Goal: Task Accomplishment & Management: Manage account settings

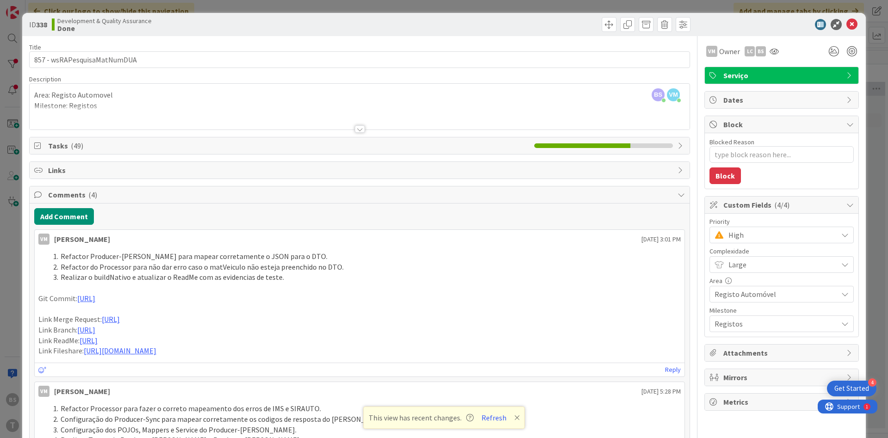
scroll to position [0, 174]
click at [748, 239] on span "High" at bounding box center [780, 234] width 105 height 13
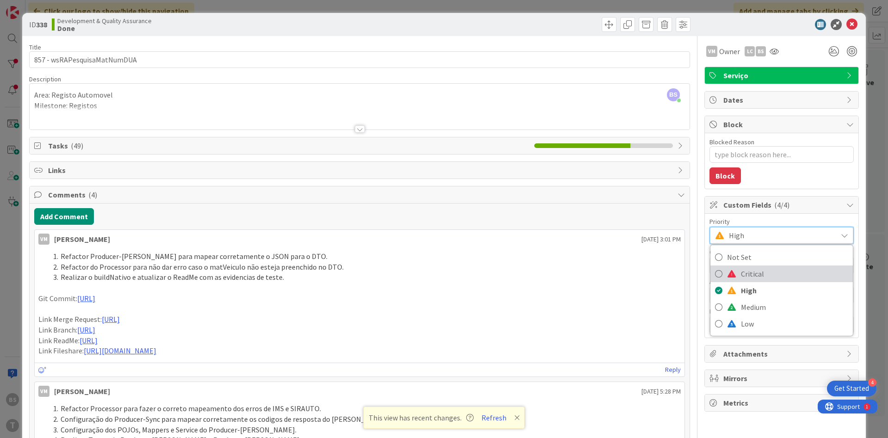
click at [739, 273] on link "Critical" at bounding box center [781, 273] width 142 height 17
click at [779, 55] on div at bounding box center [774, 51] width 15 height 17
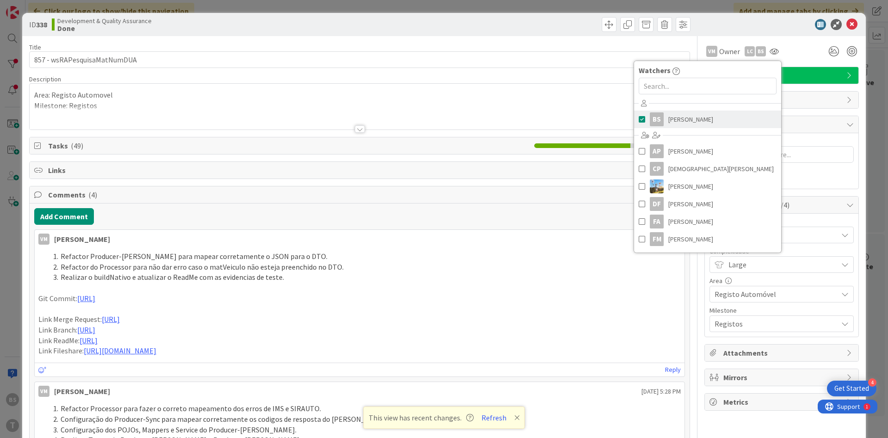
click at [677, 123] on span "[PERSON_NAME]" at bounding box center [690, 119] width 45 height 14
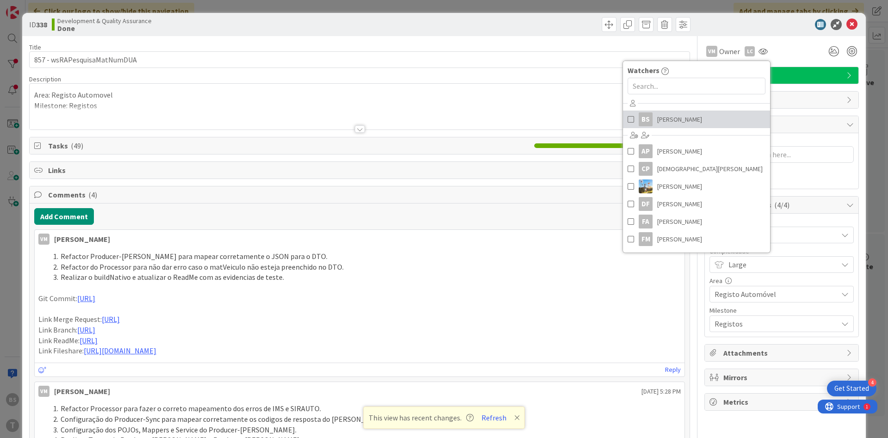
type textarea "x"
click at [851, 25] on icon at bounding box center [851, 24] width 11 height 11
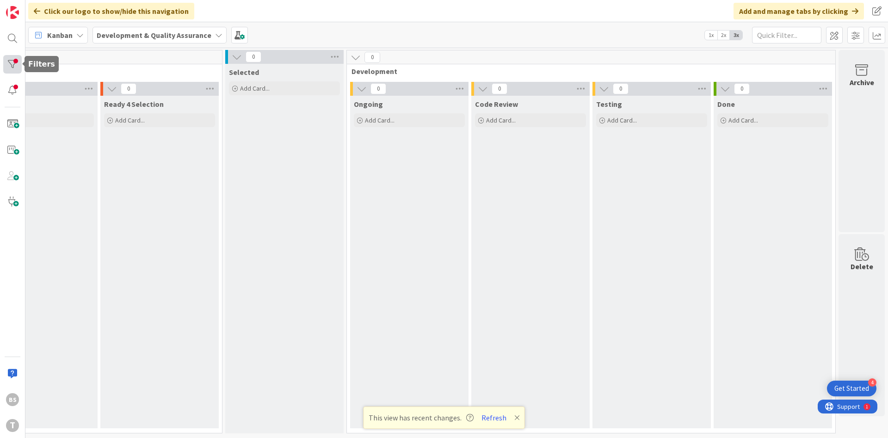
click at [11, 66] on div at bounding box center [12, 64] width 18 height 18
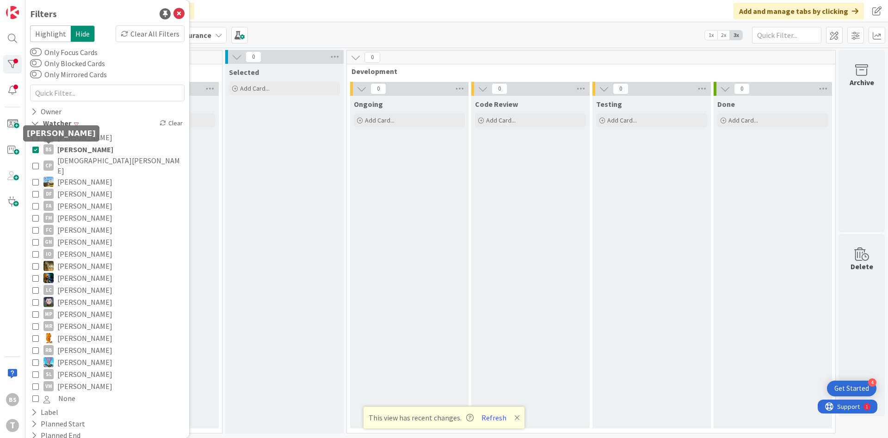
click at [49, 150] on div "BS" at bounding box center [48, 149] width 10 height 10
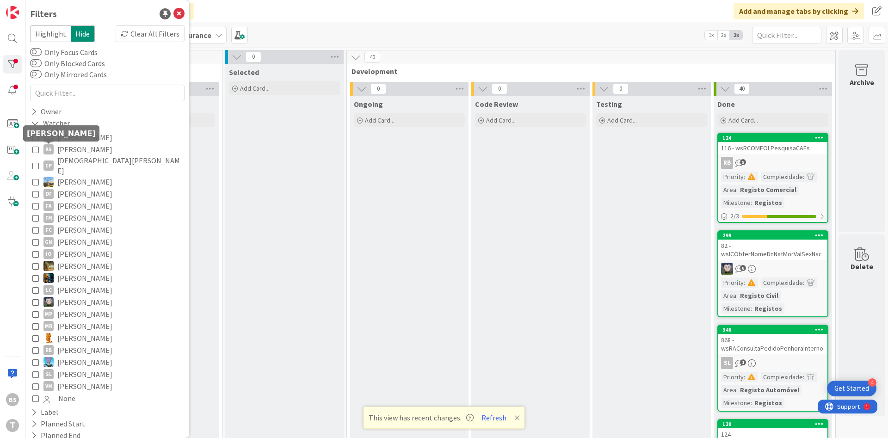
scroll to position [98, 0]
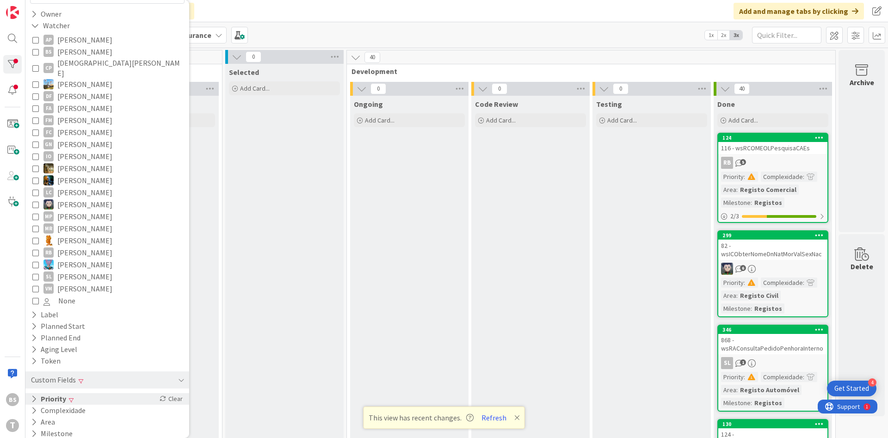
click at [77, 393] on div "Priority Clear" at bounding box center [107, 399] width 164 height 12
click at [65, 407] on span "Critical" at bounding box center [60, 413] width 34 height 12
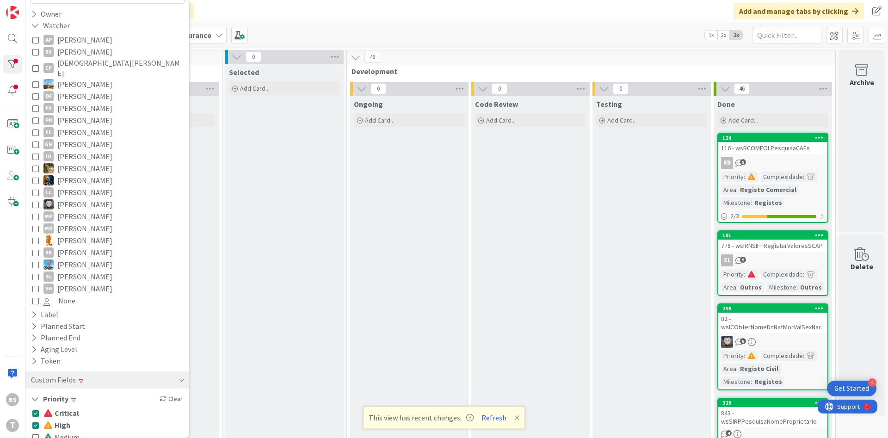
click at [39, 419] on button "High" at bounding box center [51, 425] width 38 height 12
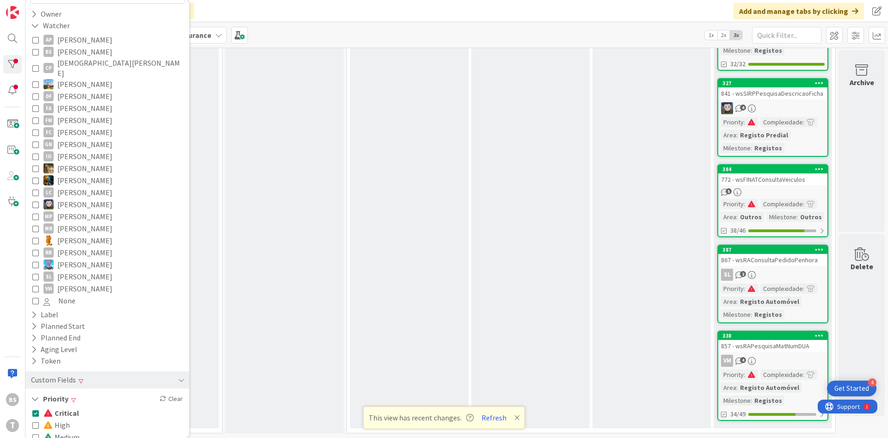
scroll to position [0, 174]
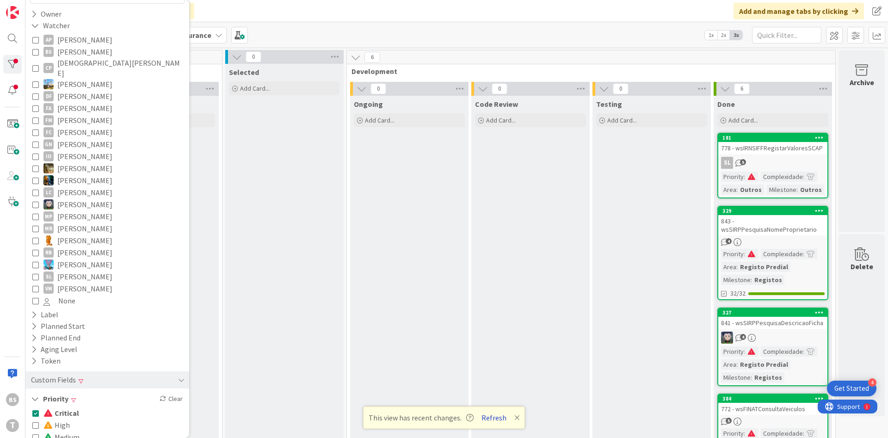
click at [500, 419] on button "Refresh" at bounding box center [493, 418] width 31 height 12
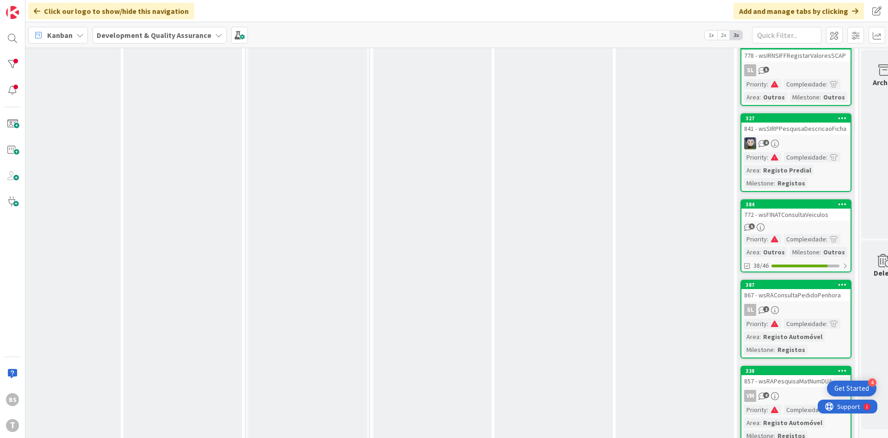
scroll to position [72, 151]
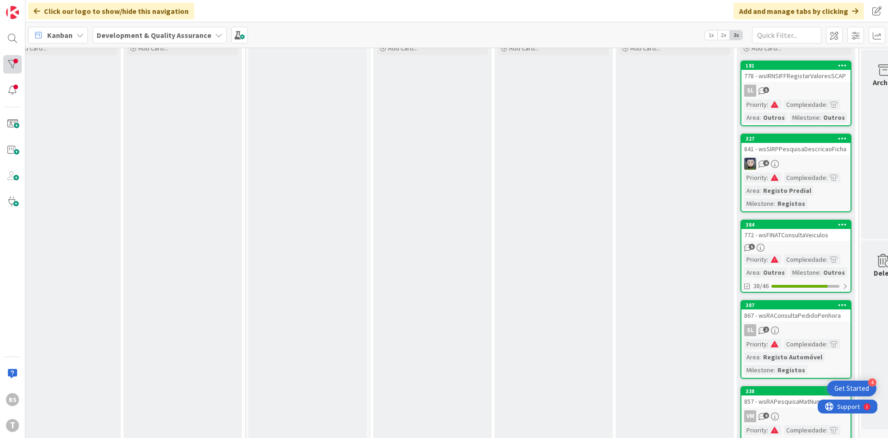
click at [14, 67] on div at bounding box center [12, 64] width 18 height 18
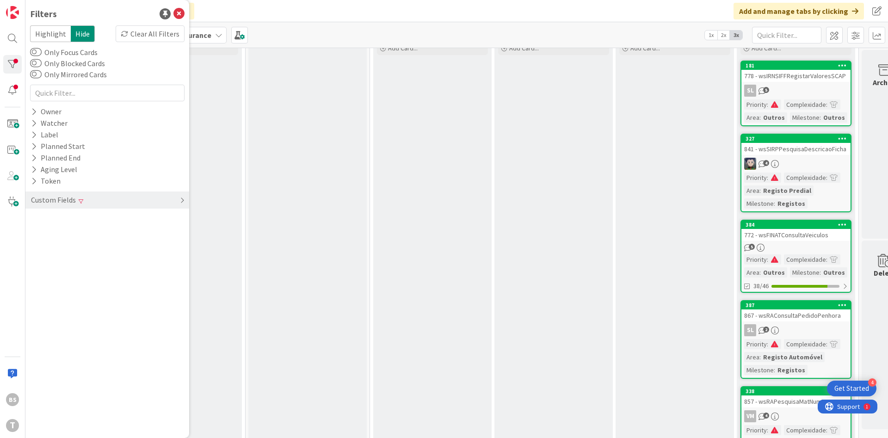
click at [89, 202] on div "Custom Fields" at bounding box center [107, 199] width 164 height 17
click at [90, 222] on div "Priority Clear" at bounding box center [107, 219] width 164 height 12
click at [68, 232] on span "Critical" at bounding box center [61, 233] width 36 height 12
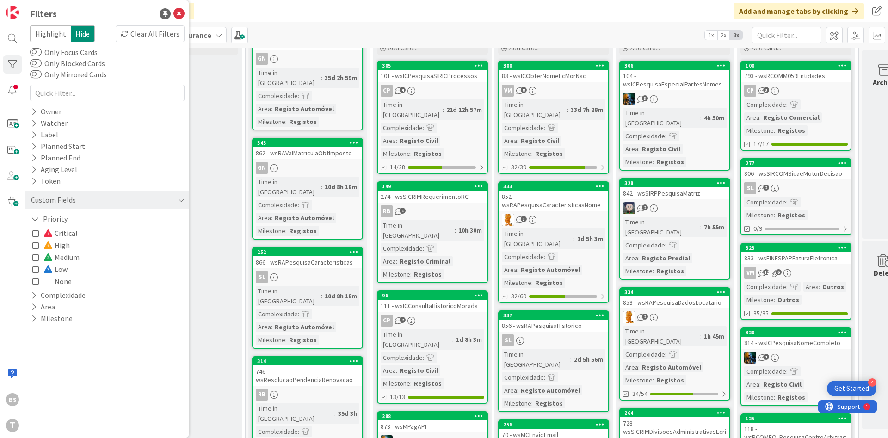
click at [36, 243] on icon at bounding box center [35, 245] width 6 height 6
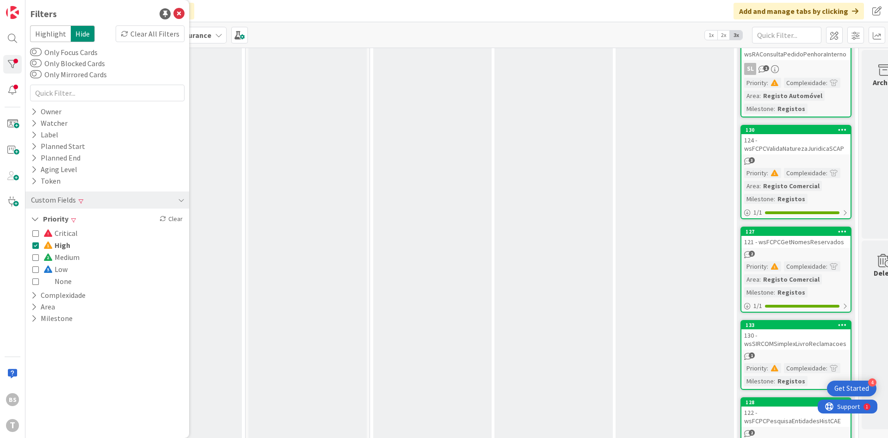
scroll to position [17, 151]
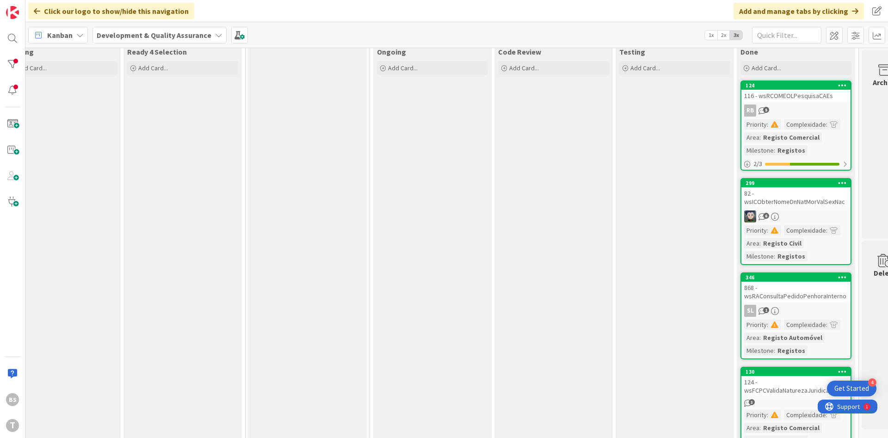
scroll to position [72, 151]
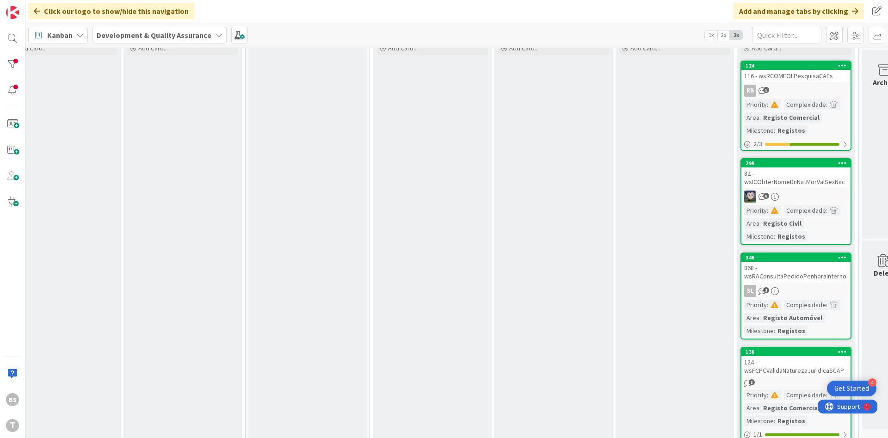
click at [825, 275] on div "868 - wsRAConsultaPedidoPenhoraInterno" at bounding box center [795, 272] width 109 height 20
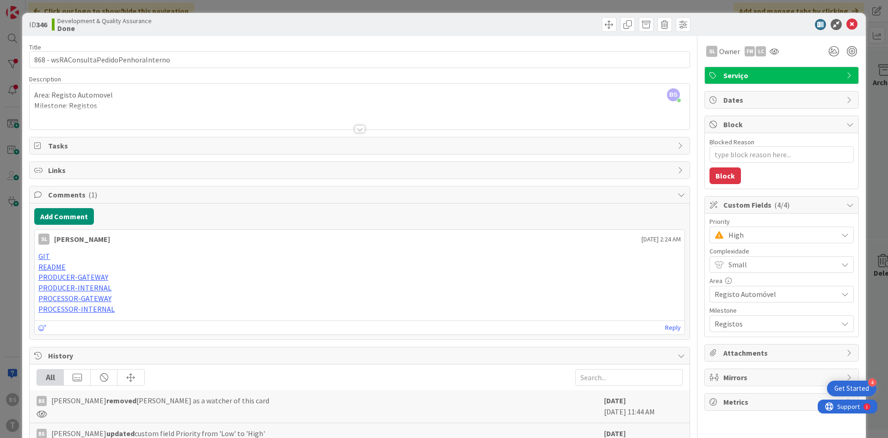
click at [773, 233] on span "High" at bounding box center [780, 234] width 105 height 13
click at [764, 277] on span "Critical" at bounding box center [794, 274] width 107 height 14
click at [753, 236] on span "Critical" at bounding box center [780, 234] width 105 height 13
click at [739, 288] on link "High" at bounding box center [781, 290] width 142 height 17
click at [780, 51] on div at bounding box center [774, 51] width 15 height 17
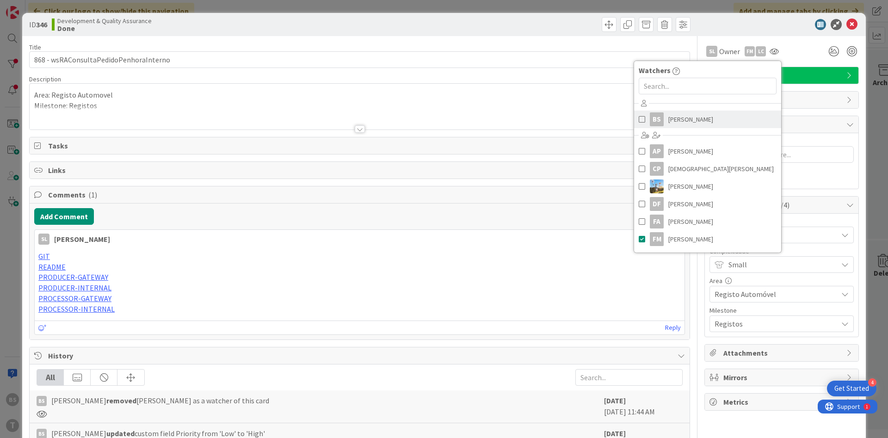
click at [681, 124] on span "[PERSON_NAME]" at bounding box center [690, 119] width 45 height 14
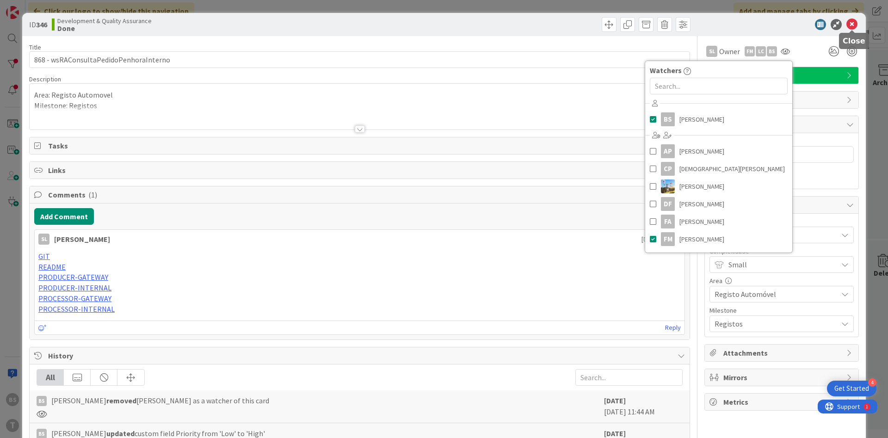
click at [857, 29] on icon at bounding box center [851, 24] width 11 height 11
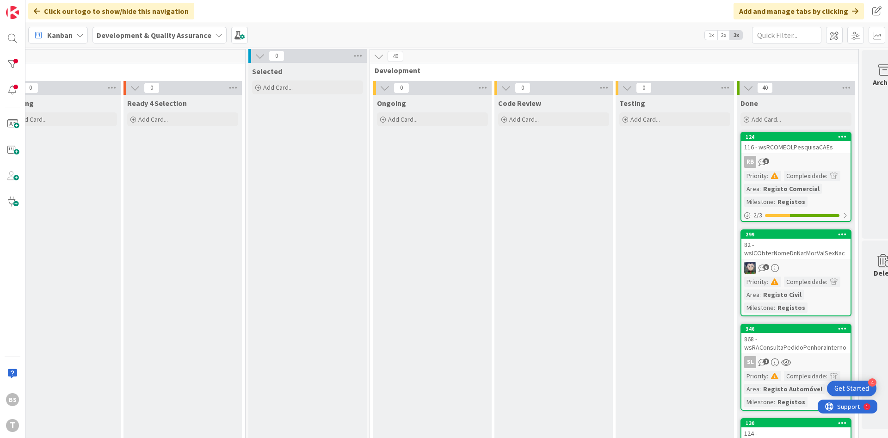
scroll to position [0, 151]
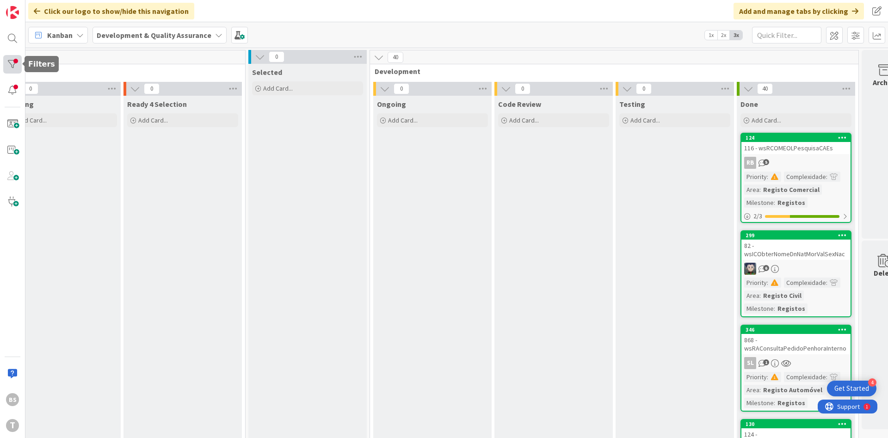
click at [11, 69] on div at bounding box center [12, 64] width 18 height 18
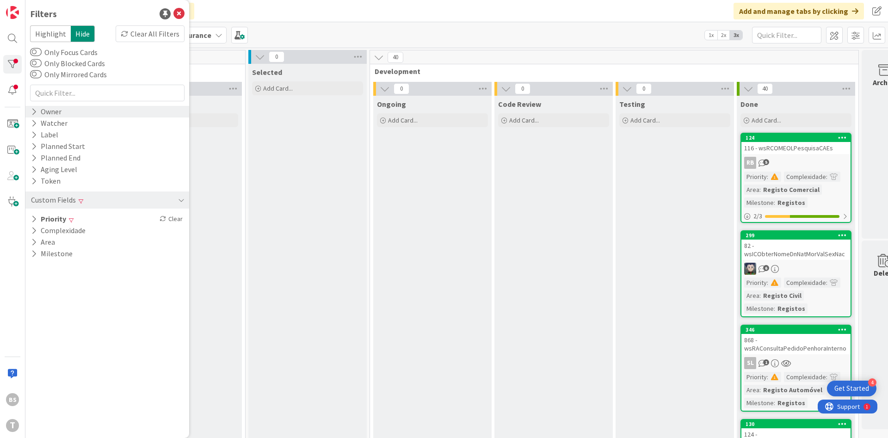
click at [60, 107] on div "Owner" at bounding box center [46, 112] width 32 height 12
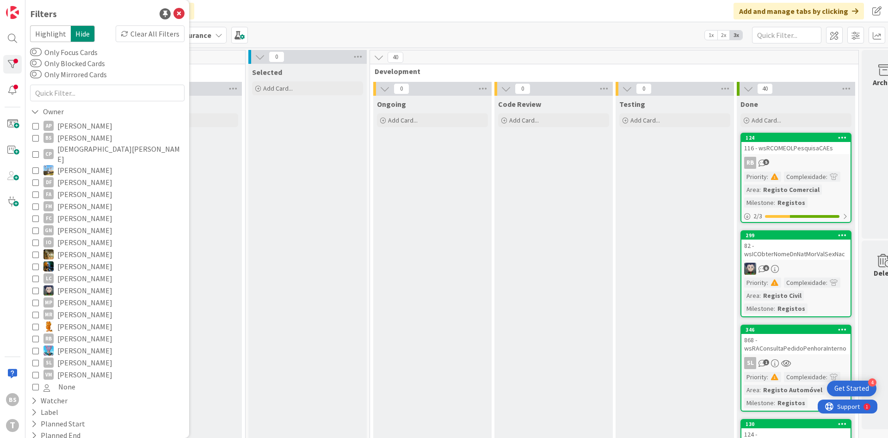
click at [67, 134] on span "[PERSON_NAME]" at bounding box center [84, 138] width 55 height 12
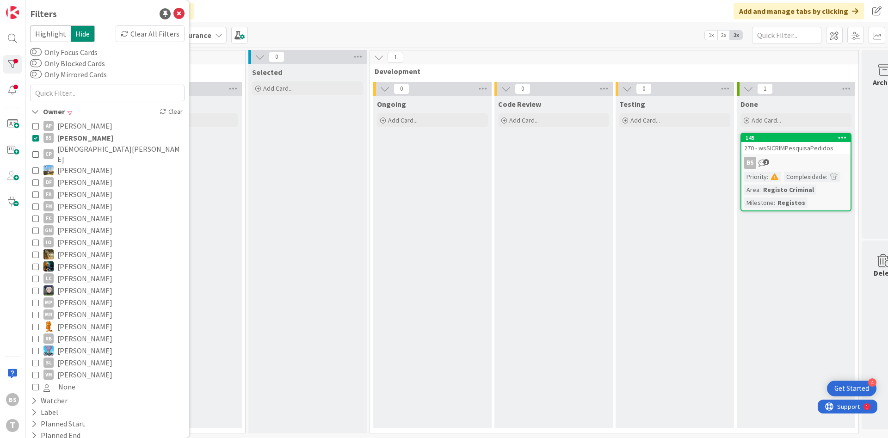
click at [67, 134] on span "[PERSON_NAME]" at bounding box center [85, 138] width 56 height 12
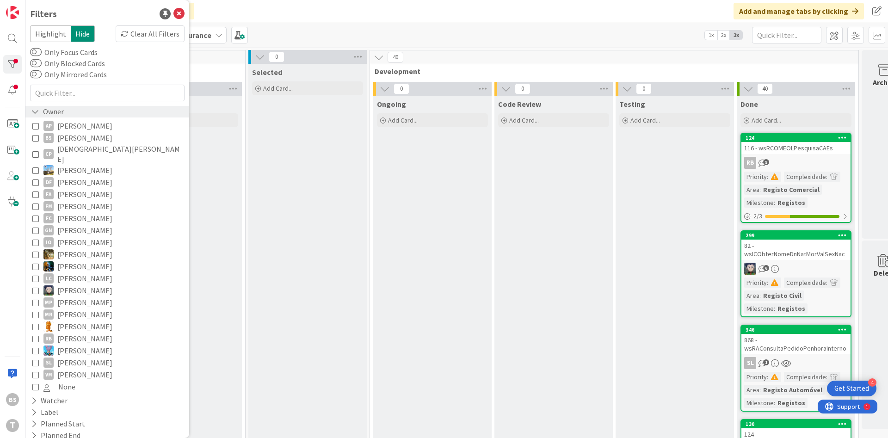
click at [72, 113] on div "Owner" at bounding box center [107, 112] width 164 height 12
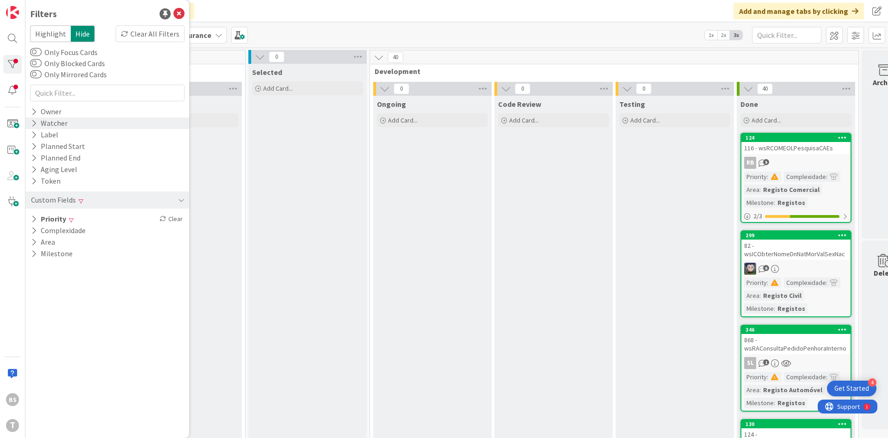
click at [68, 125] on div "Watcher" at bounding box center [107, 123] width 164 height 12
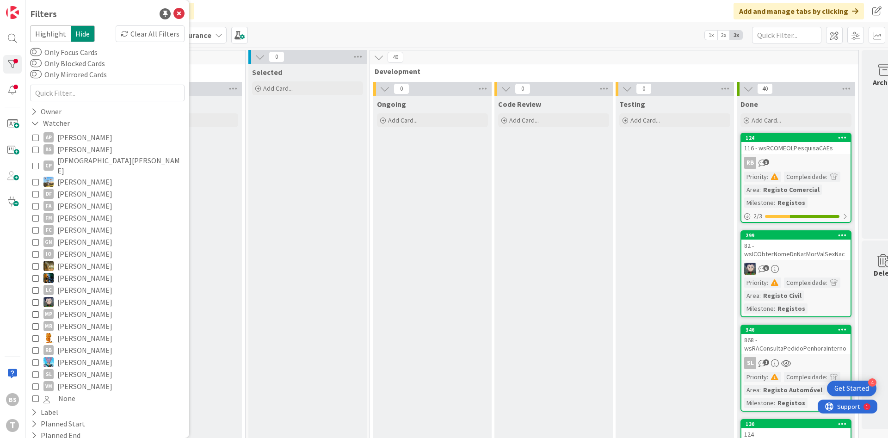
click at [73, 148] on span "[PERSON_NAME]" at bounding box center [84, 149] width 55 height 12
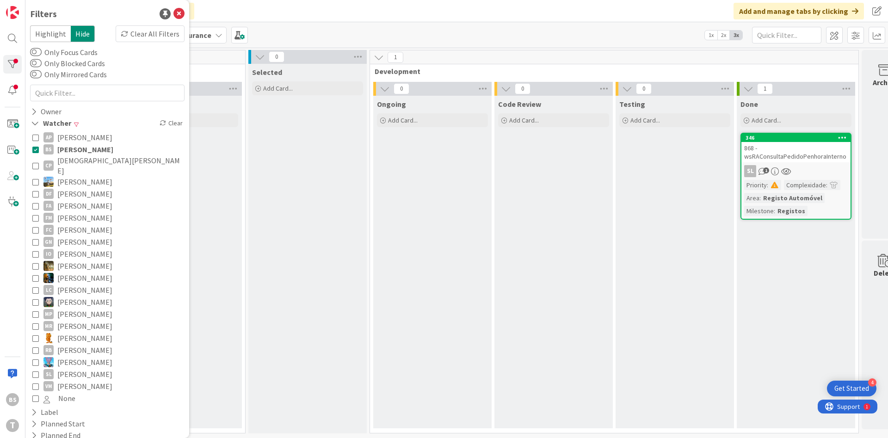
click at [615, 213] on div "0 Testing Add Card..." at bounding box center [674, 257] width 121 height 351
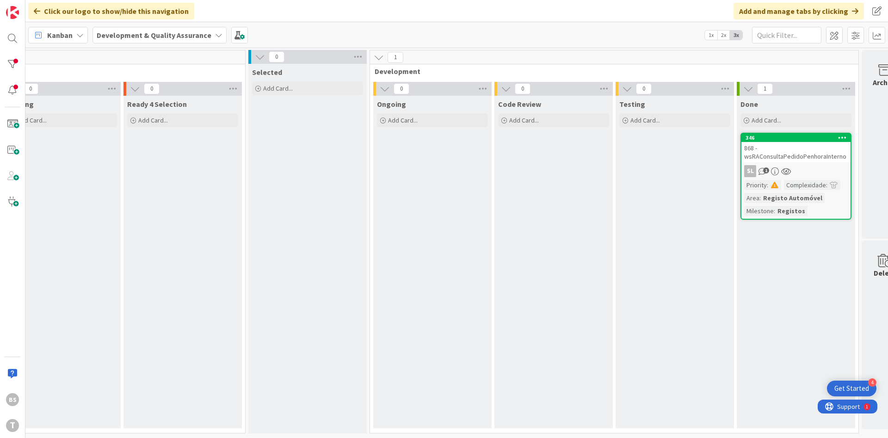
click at [786, 160] on div "868 - wsRAConsultaPedidoPenhoraInterno" at bounding box center [795, 152] width 109 height 20
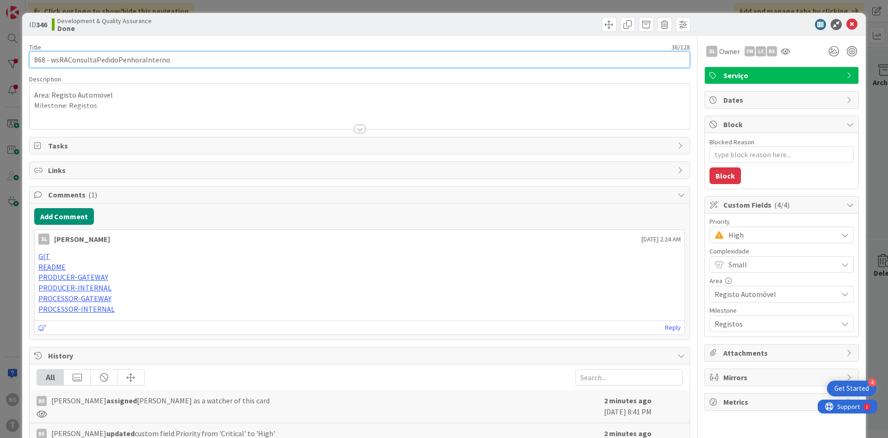
click at [145, 54] on input "868 - wsRAConsultaPedidoPenhoraInterno" at bounding box center [359, 59] width 661 height 17
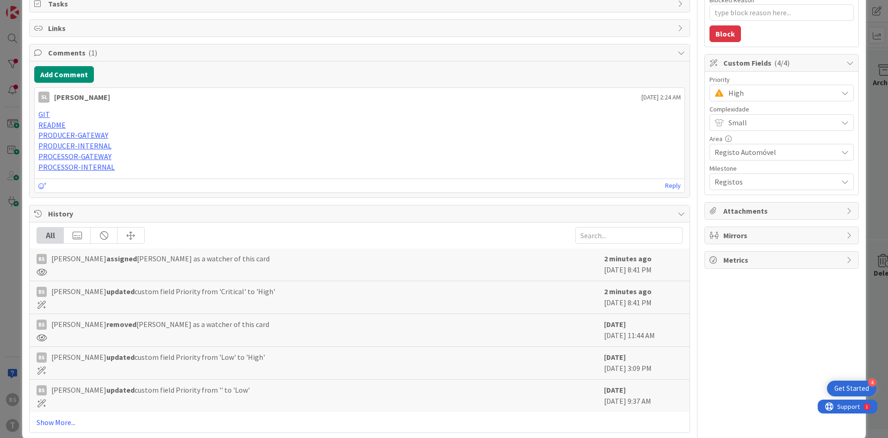
scroll to position [157, 0]
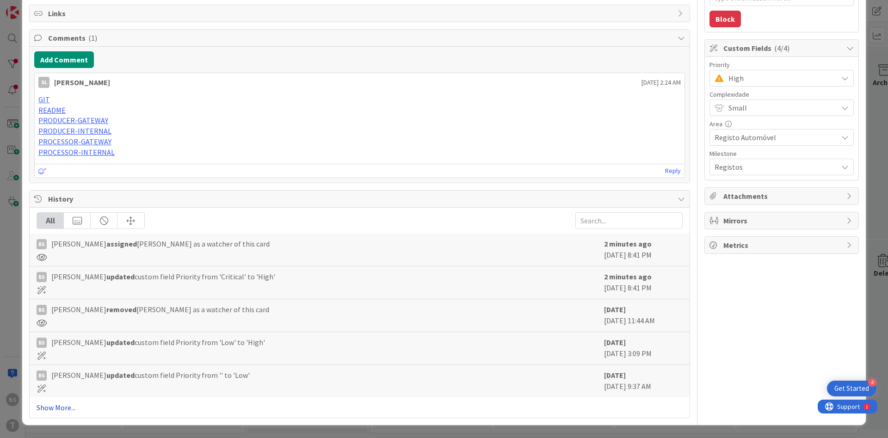
click at [63, 412] on link "Show More..." at bounding box center [360, 407] width 646 height 11
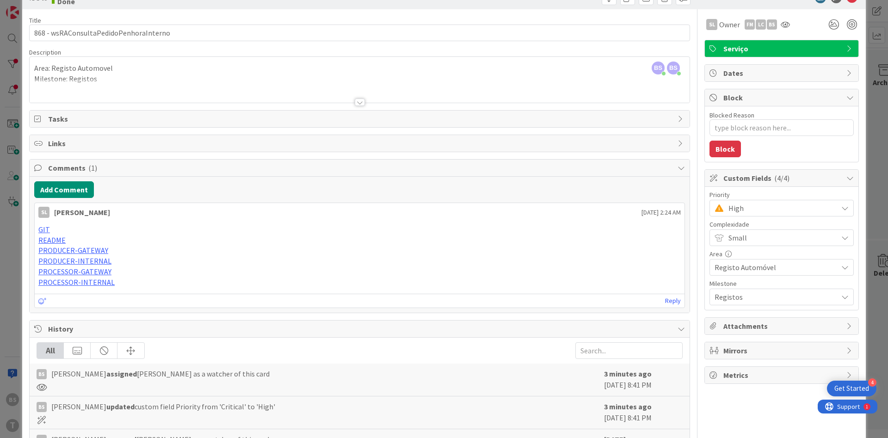
scroll to position [0, 0]
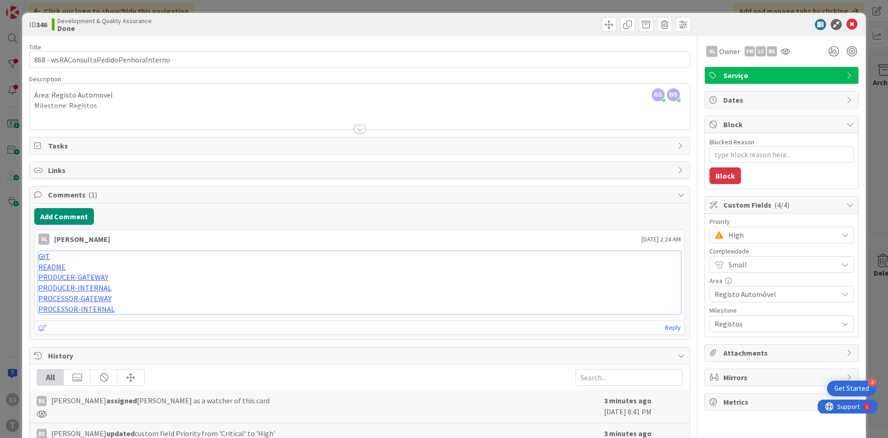
click at [43, 260] on link "GIT" at bounding box center [44, 256] width 12 height 9
click at [781, 52] on icon at bounding box center [785, 51] width 9 height 7
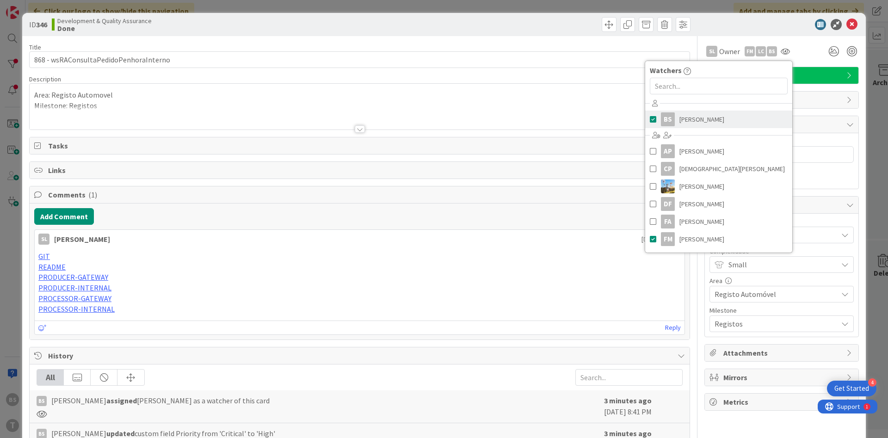
click at [684, 114] on span "[PERSON_NAME]" at bounding box center [701, 119] width 45 height 14
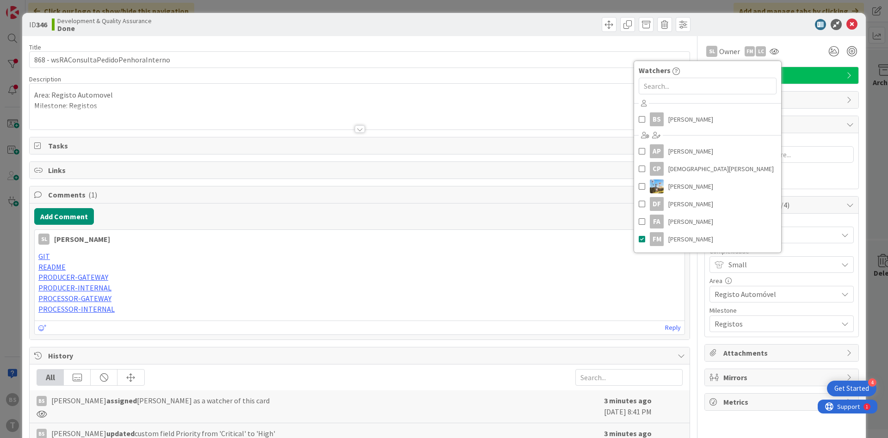
click at [845, 32] on div "ID 346 Development & Quality Assurance Done" at bounding box center [444, 24] width 844 height 23
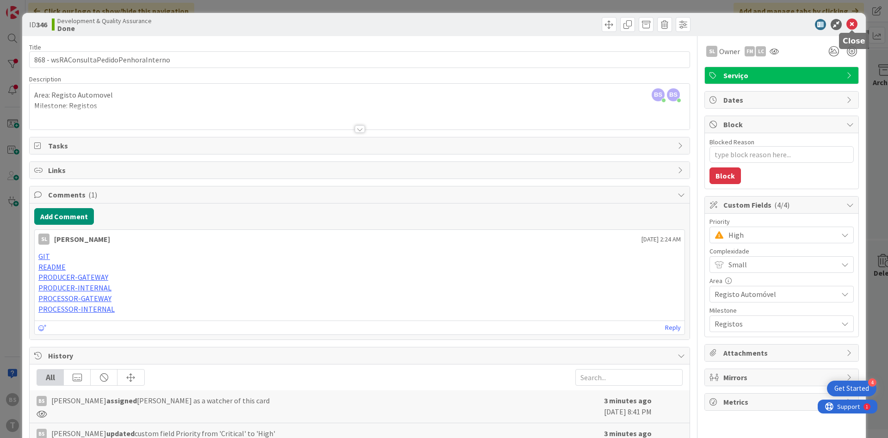
click at [849, 27] on icon at bounding box center [851, 24] width 11 height 11
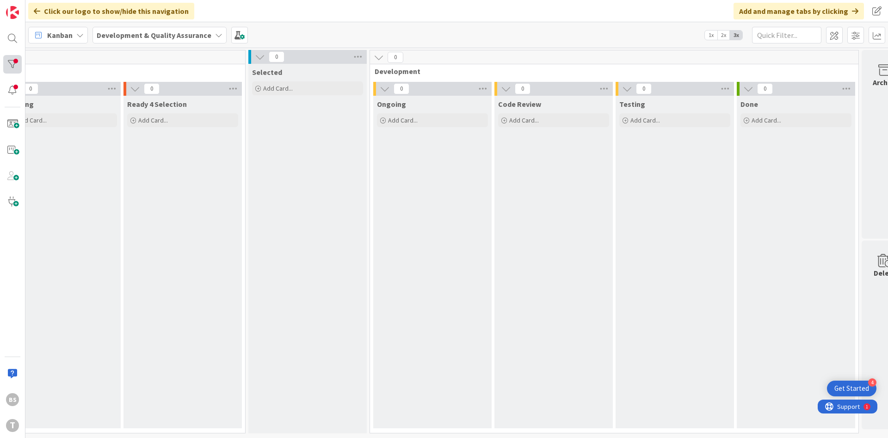
click at [6, 66] on div at bounding box center [12, 64] width 18 height 18
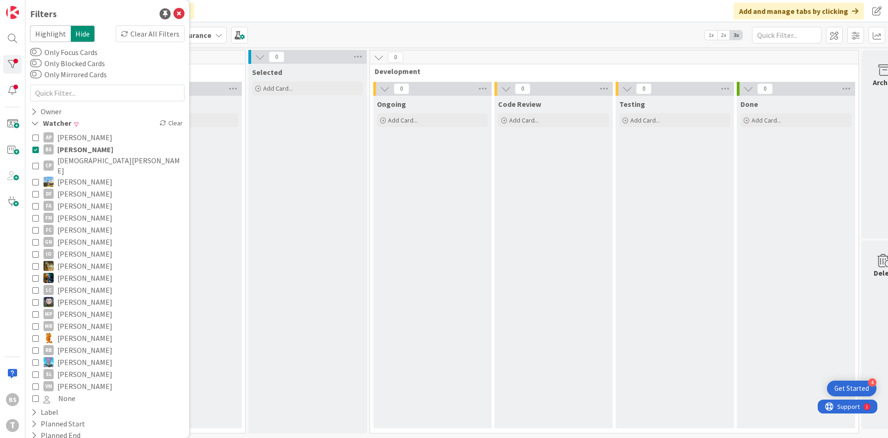
click at [98, 146] on span "[PERSON_NAME]" at bounding box center [85, 149] width 56 height 12
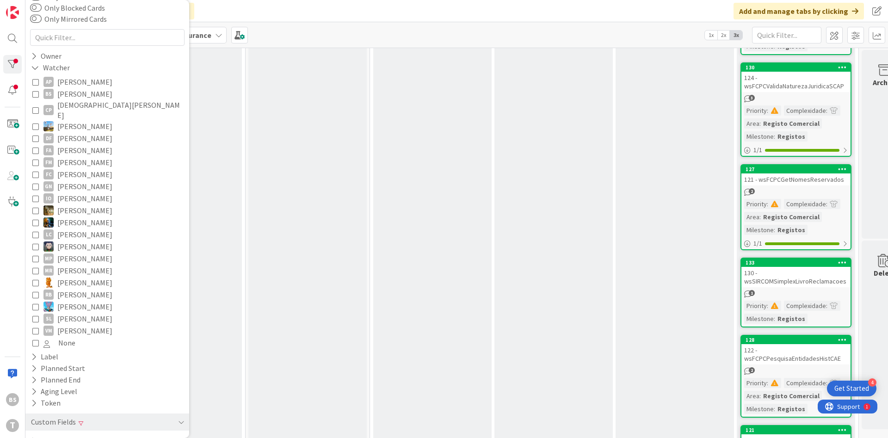
scroll to position [388, 151]
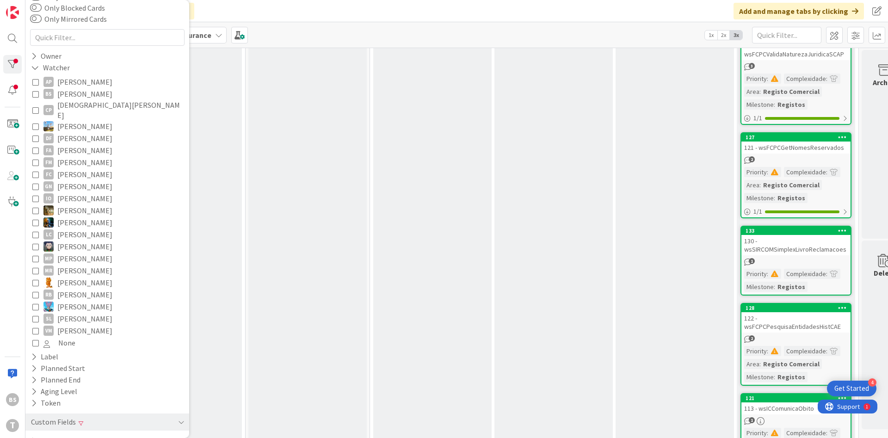
click at [794, 154] on link "127 121 - wsFCPCGetNomesReservados 2 Priority : Complexidade : Area : Registo C…" at bounding box center [795, 175] width 111 height 86
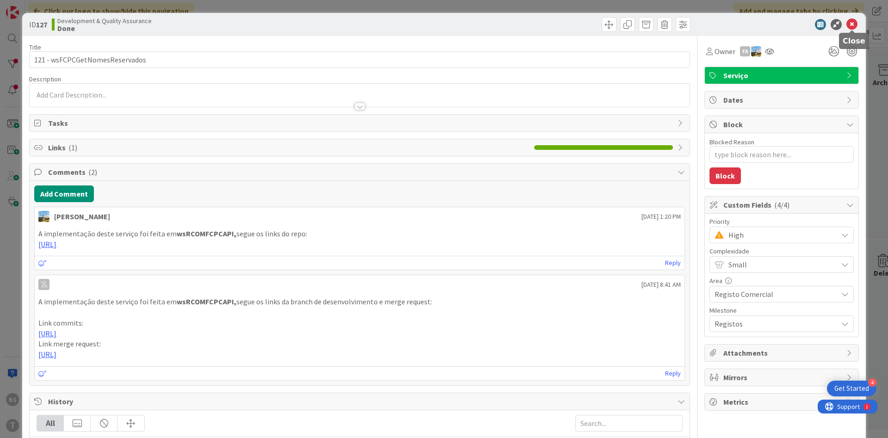
click at [849, 22] on icon at bounding box center [851, 24] width 11 height 11
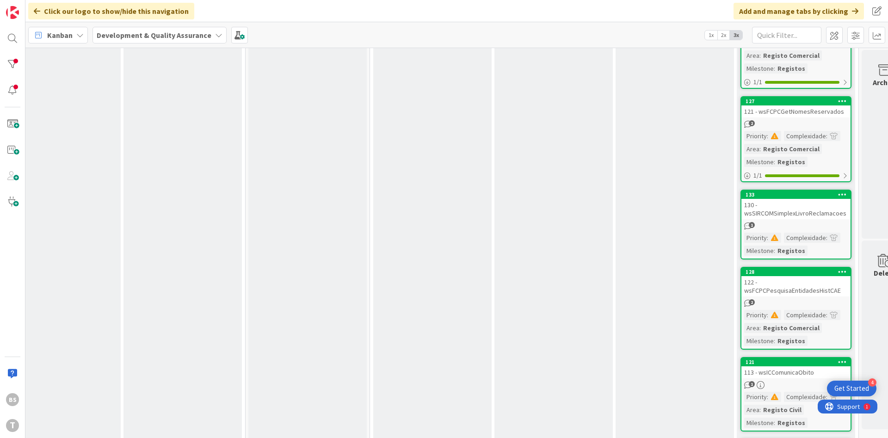
scroll to position [444, 151]
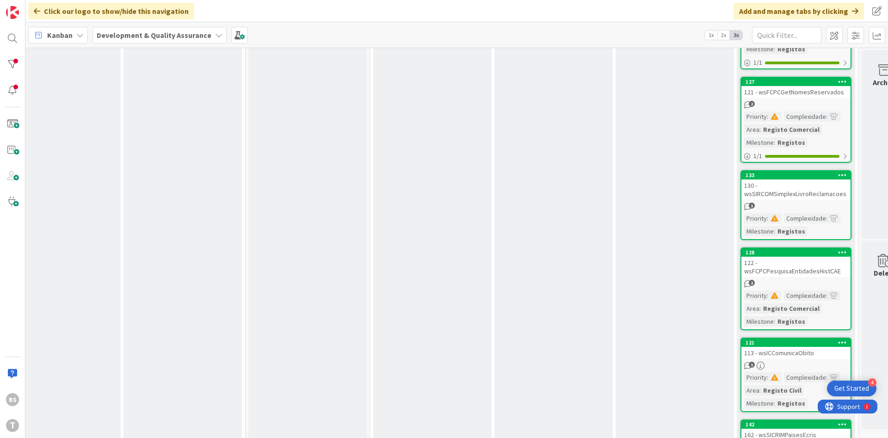
click at [806, 197] on div "130 - wsSIRCOMSimplexLivroReclamacoes" at bounding box center [795, 189] width 109 height 20
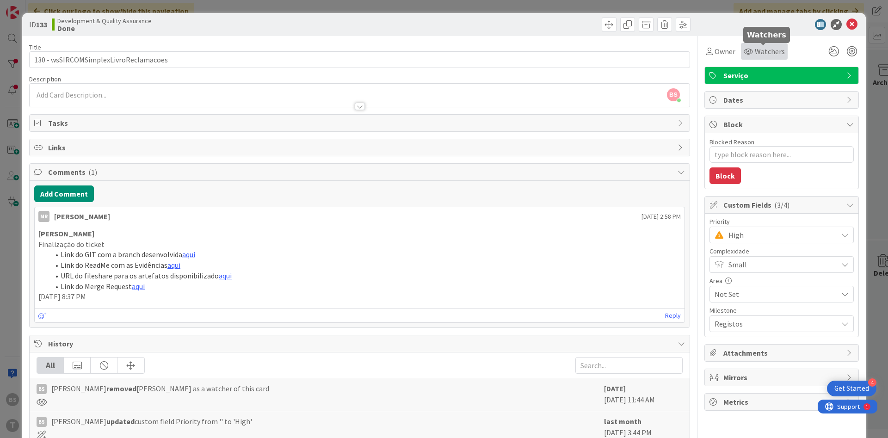
click at [768, 54] on span "Watchers" at bounding box center [770, 51] width 30 height 11
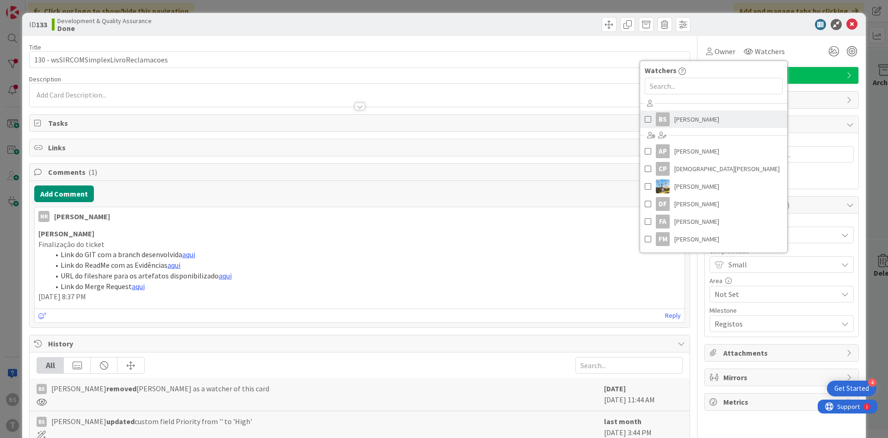
click at [689, 126] on link "BS [PERSON_NAME]" at bounding box center [713, 120] width 147 height 18
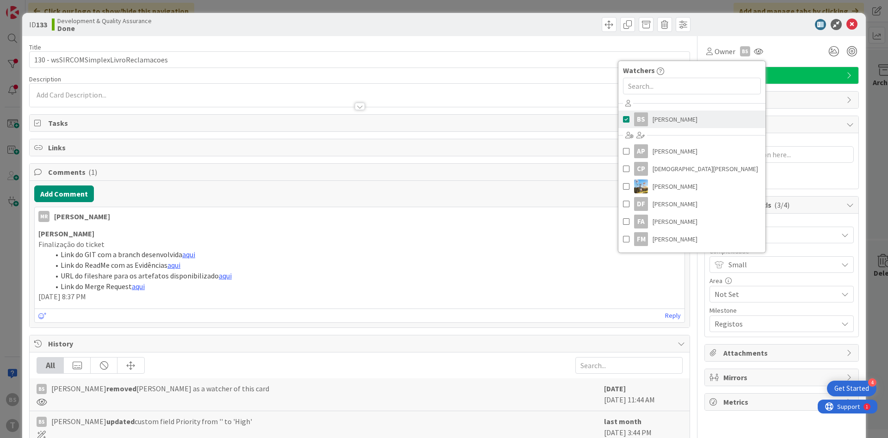
type textarea "x"
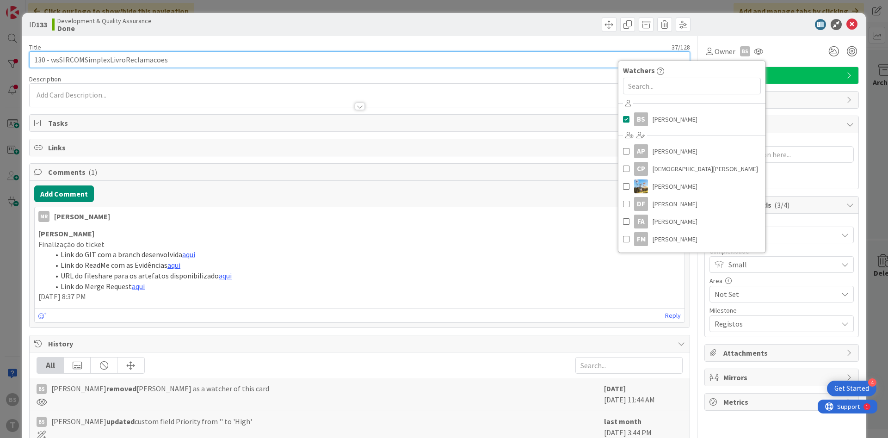
click at [301, 64] on input "130 - wsSIRCOMSimplexLivroReclamacoes" at bounding box center [359, 59] width 661 height 17
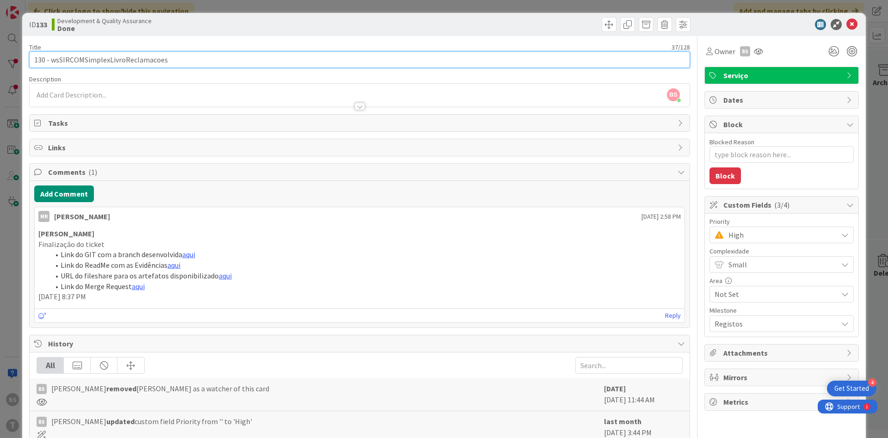
click at [301, 64] on input "130 - wsSIRCOMSimplexLivroReclamacoes" at bounding box center [359, 59] width 661 height 17
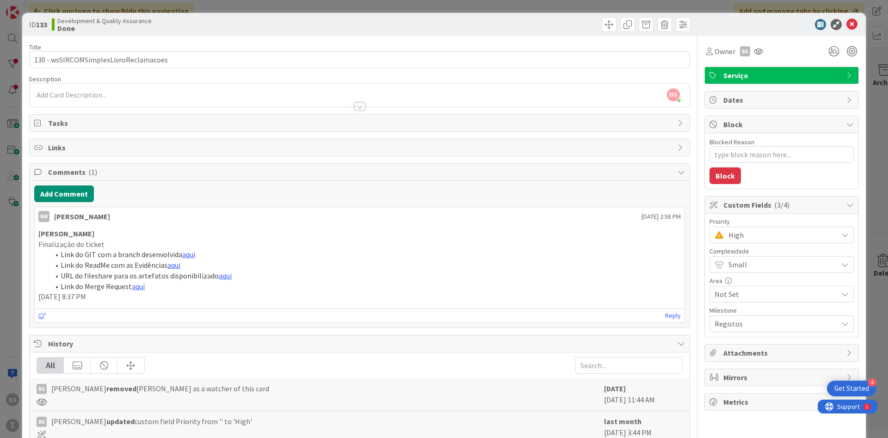
click at [123, 73] on div "Title 37 / 128 130 - wsSIRCOMSimplexLivroReclamacoes Description BS [PERSON_NAM…" at bounding box center [359, 299] width 661 height 527
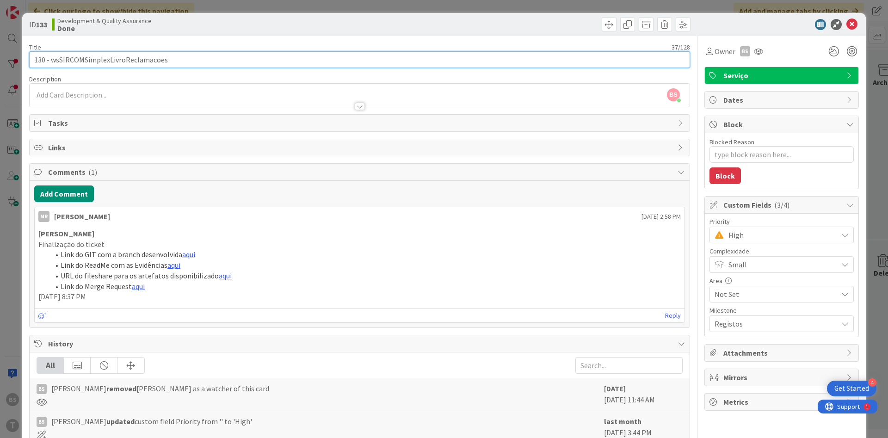
click at [126, 63] on input "130 - wsSIRCOMSimplexLivroReclamacoes" at bounding box center [359, 59] width 661 height 17
